Goal: Find specific page/section: Find specific page/section

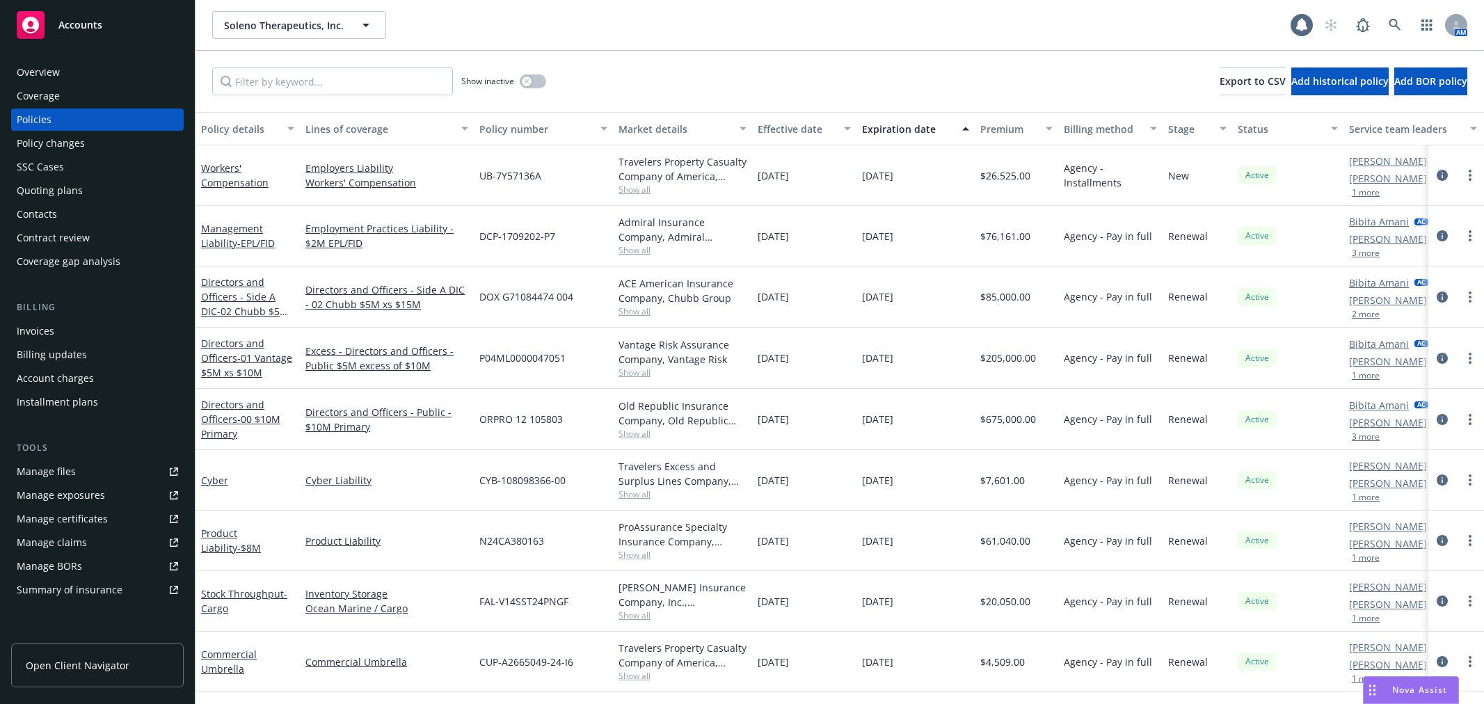
click at [301, 12] on button "Soleno Therapeutics, Inc." at bounding box center [299, 25] width 174 height 28
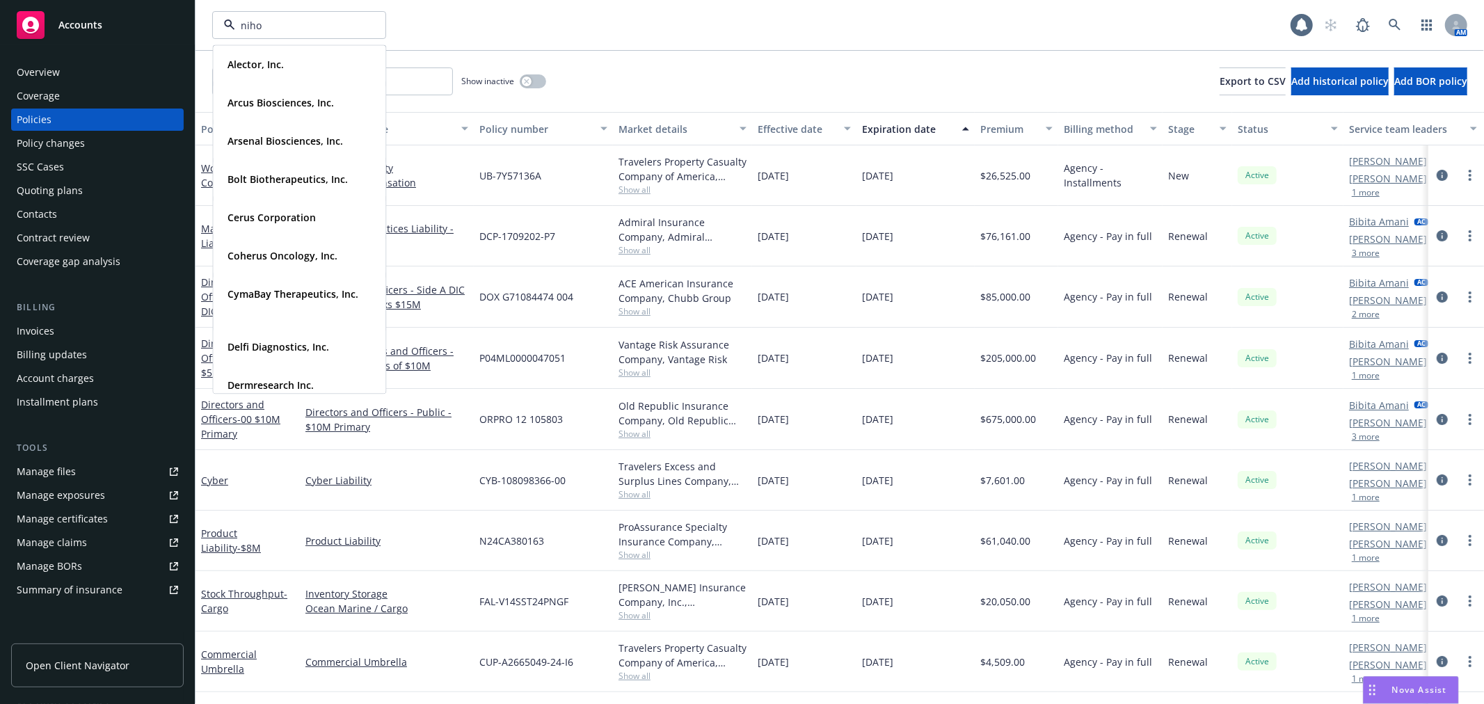
type input "nihon"
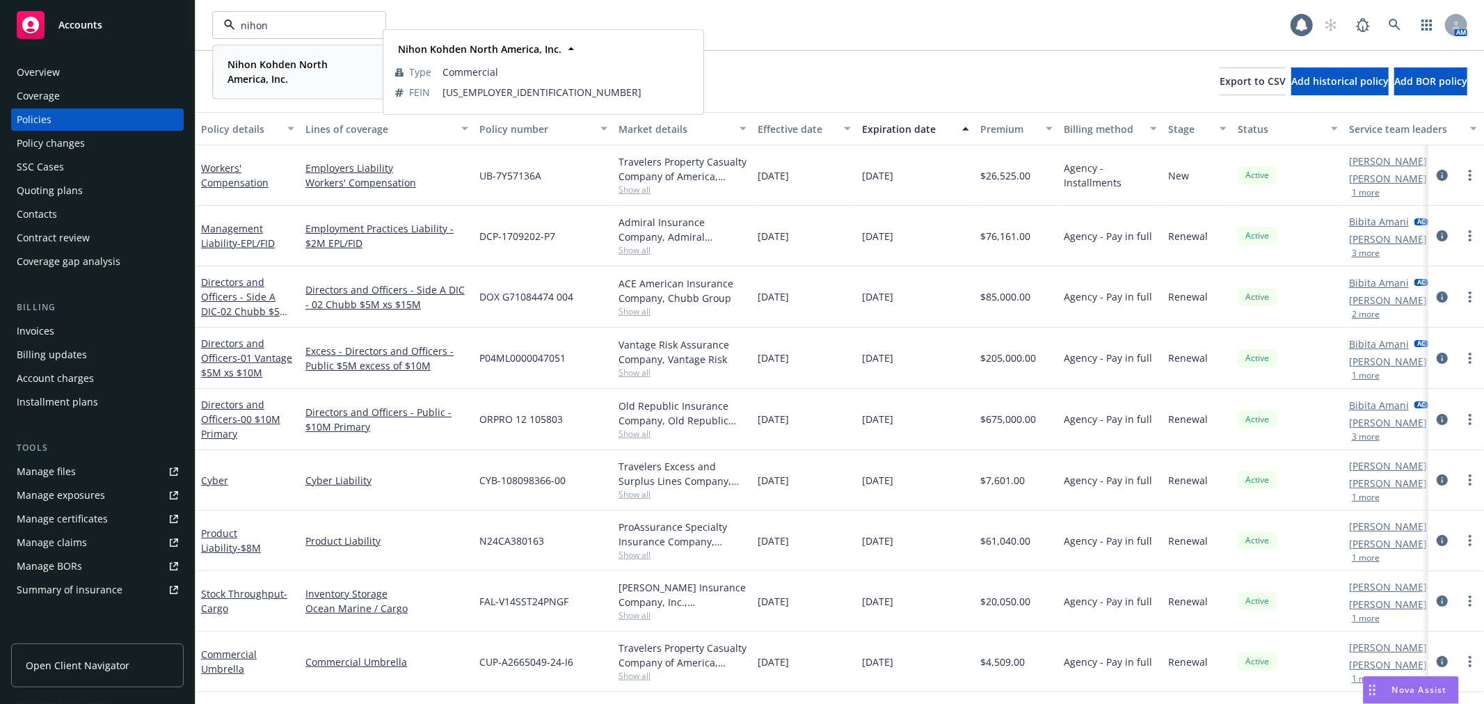
click at [299, 74] on span "Nihon Kohden North America, Inc." at bounding box center [298, 71] width 141 height 29
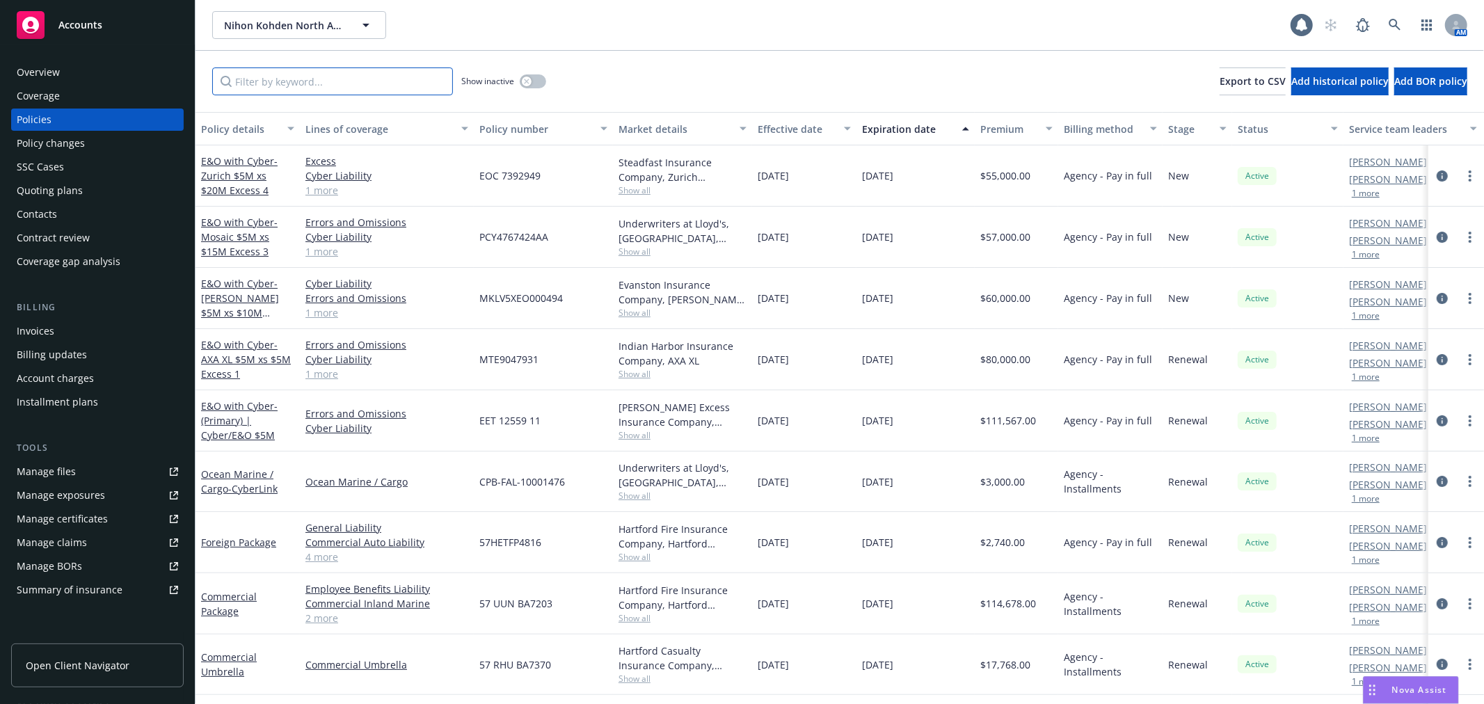
click at [267, 79] on input "Filter by keyword..." at bounding box center [332, 82] width 241 height 28
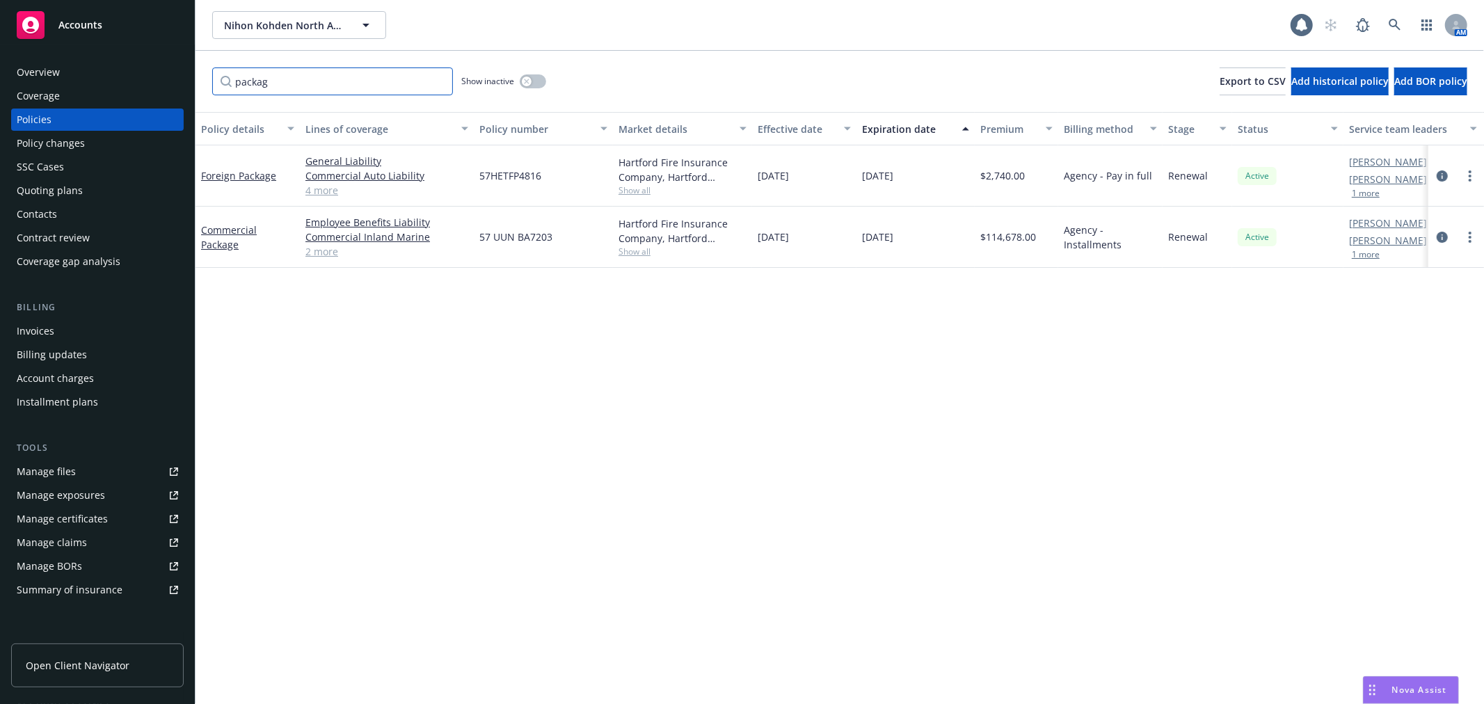
type input "packag"
click at [225, 230] on link "Commercial Package" at bounding box center [229, 237] width 56 height 28
